Goal: Find specific fact: Find contact information

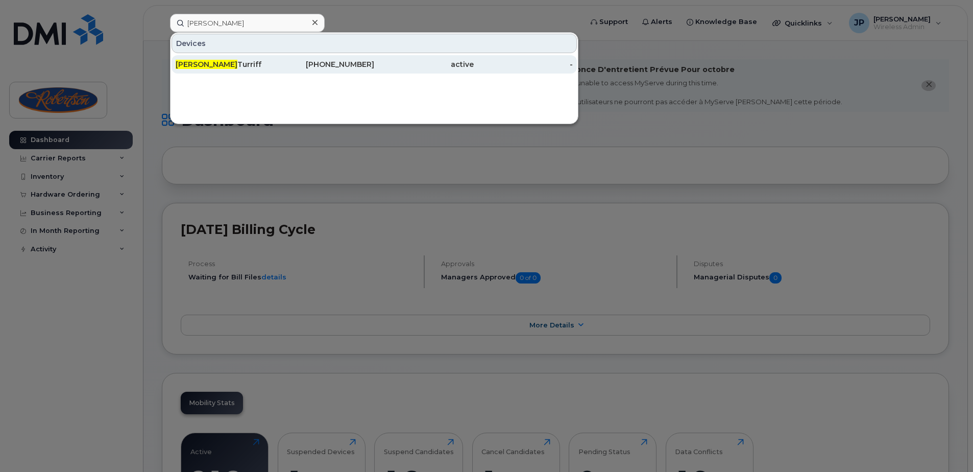
type input "elizabeth"
click at [236, 65] on div "Elizabeth Turriff" at bounding box center [226, 64] width 100 height 10
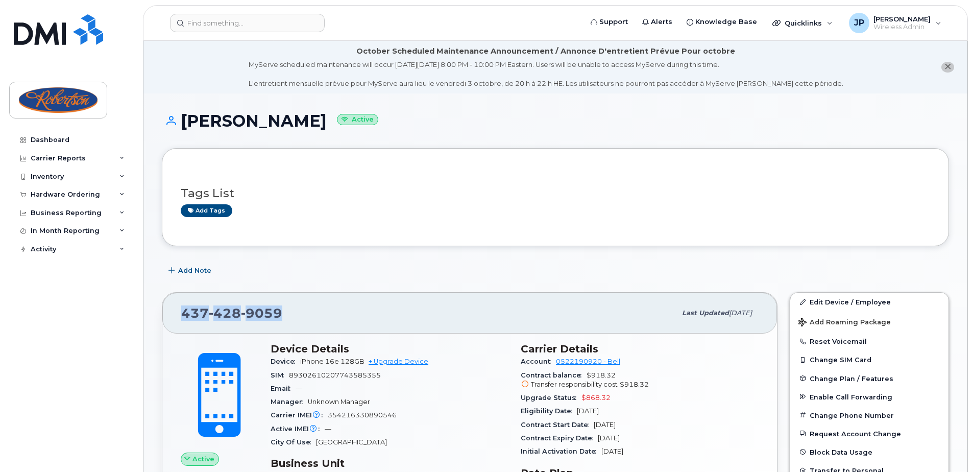
drag, startPoint x: 297, startPoint y: 314, endPoint x: 181, endPoint y: 322, distance: 115.7
click at [181, 322] on div "[PHONE_NUMBER]" at bounding box center [428, 312] width 495 height 21
copy span "[PHONE_NUMBER]"
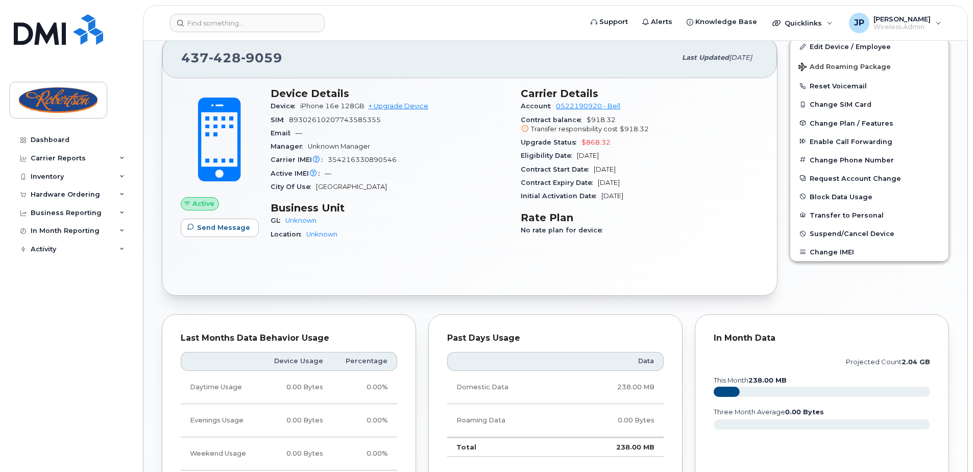
click at [495, 182] on div "City Of Use [GEOGRAPHIC_DATA]" at bounding box center [390, 186] width 238 height 13
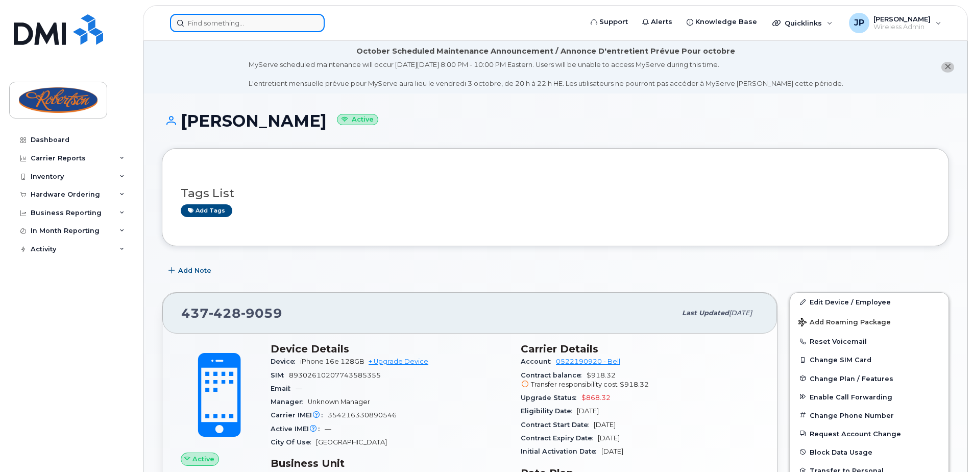
click at [243, 16] on input at bounding box center [247, 23] width 155 height 18
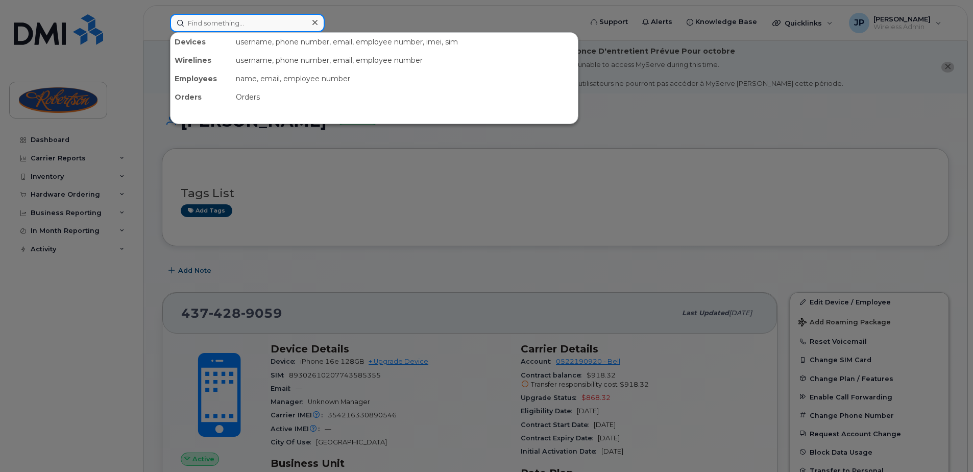
paste input "[PHONE_NUMBER]."
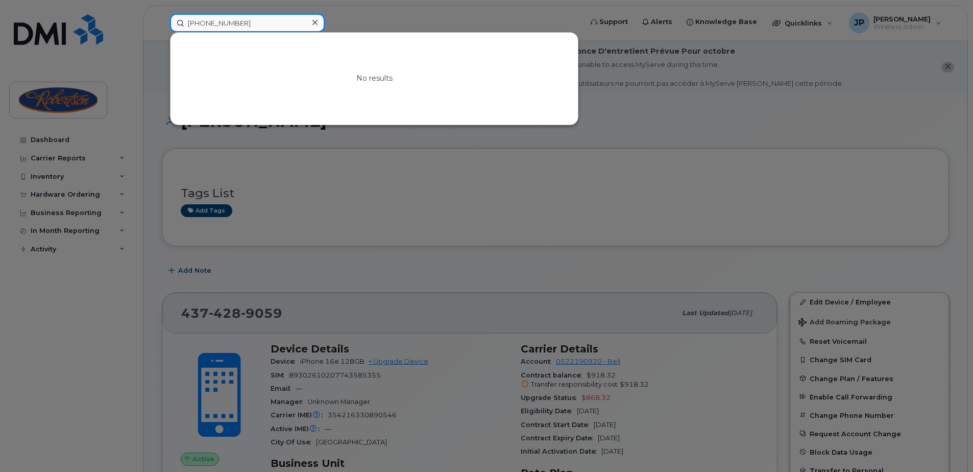
click at [221, 16] on input "[PHONE_NUMBER]" at bounding box center [247, 23] width 155 height 18
click at [206, 18] on input "236-3348523" at bounding box center [247, 23] width 155 height 18
drag, startPoint x: 250, startPoint y: 21, endPoint x: 146, endPoint y: 18, distance: 104.2
click at [162, 18] on div "2363348523 No results" at bounding box center [373, 23] width 422 height 18
type input "2363348523"
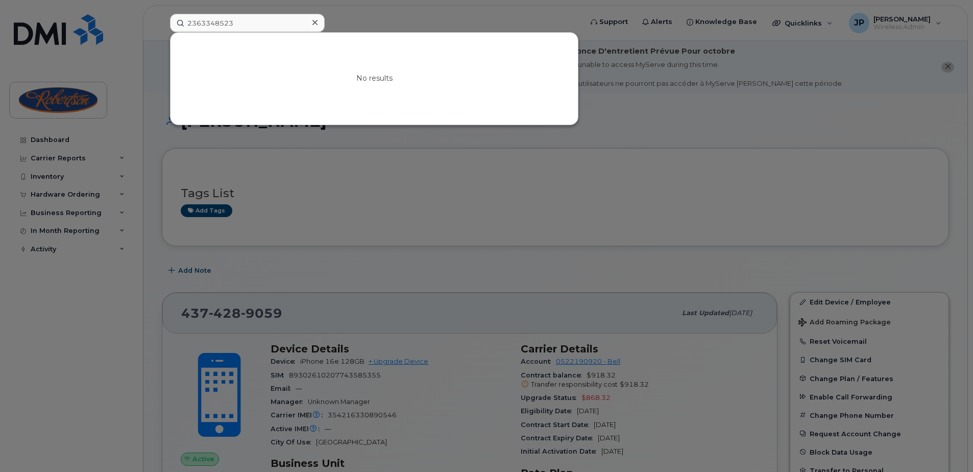
click at [412, 193] on div at bounding box center [486, 236] width 973 height 472
